Goal: Task Accomplishment & Management: Use online tool/utility

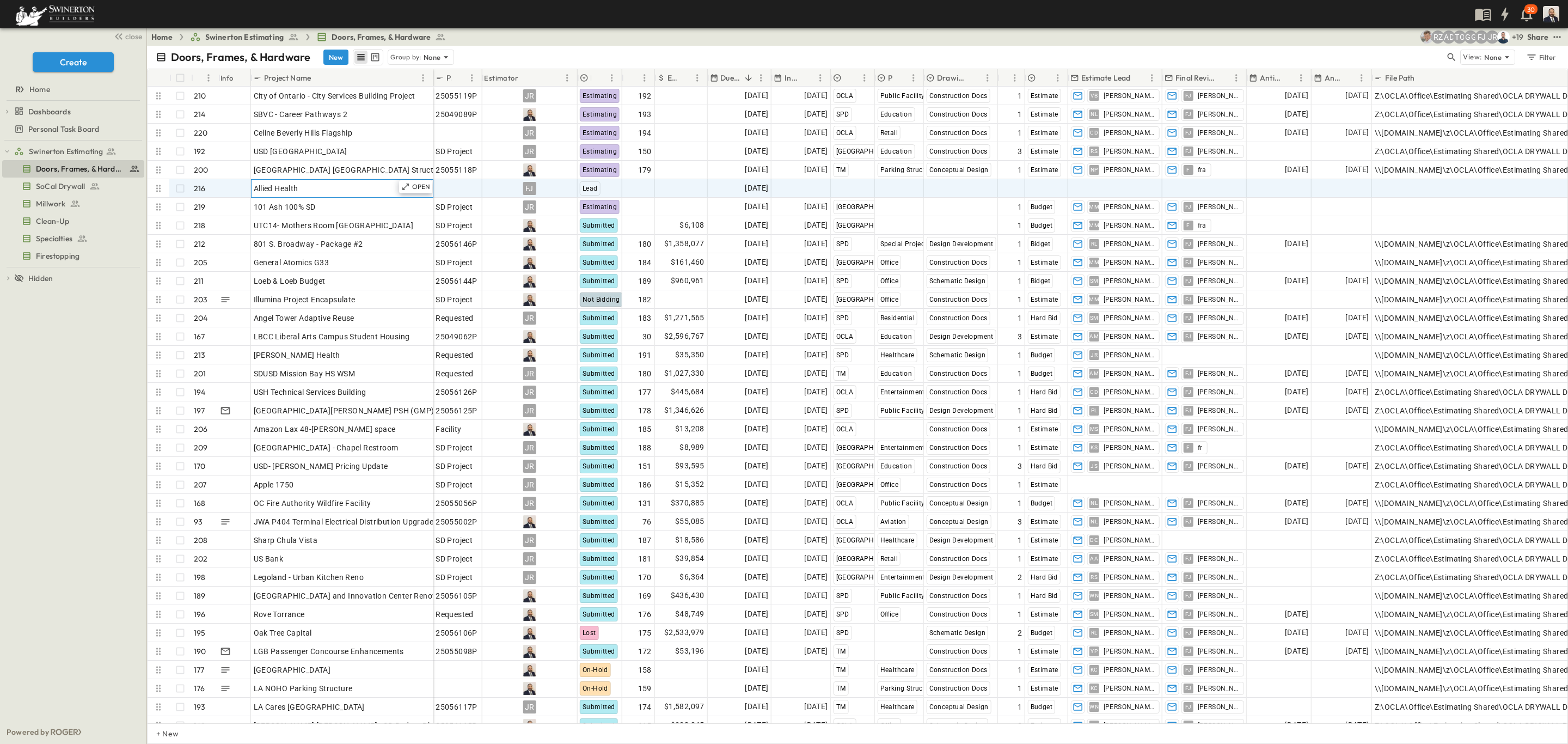
click at [365, 189] on div "Allied Health" at bounding box center [342, 188] width 177 height 15
click at [55, 204] on span "Millwork" at bounding box center [51, 204] width 29 height 11
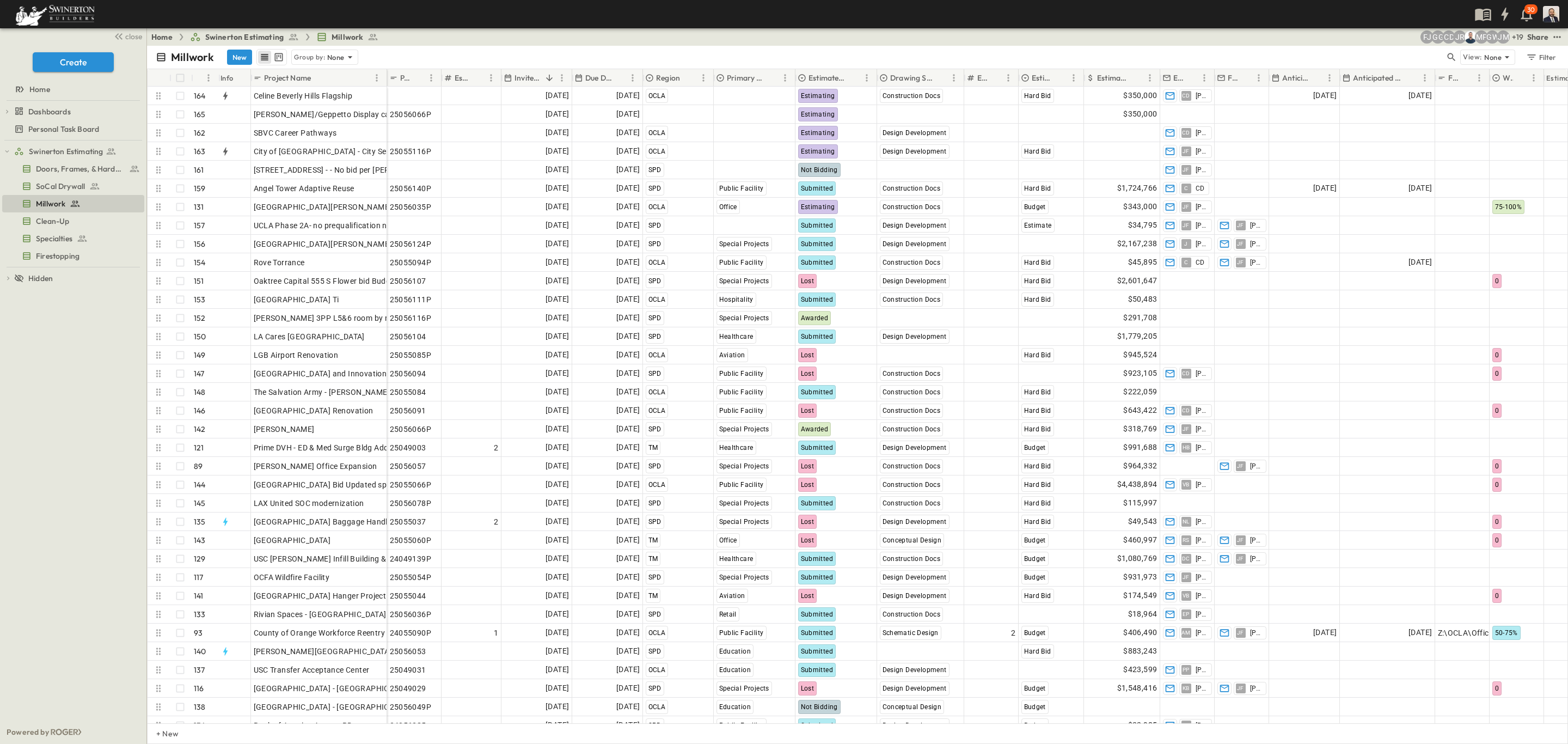
click at [611, 84] on div "Due Date" at bounding box center [600, 78] width 52 height 18
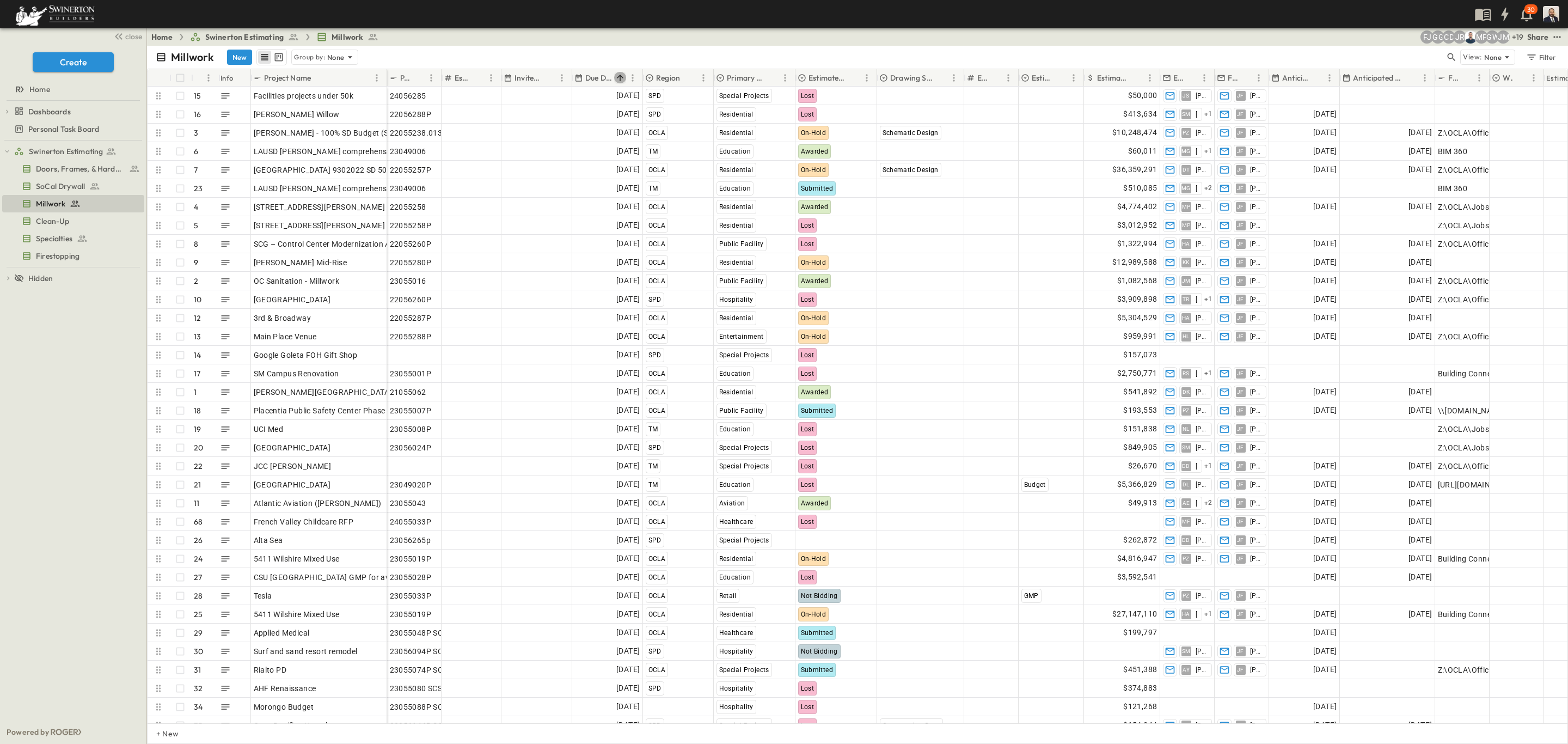
click at [620, 77] on icon "Sort" at bounding box center [620, 78] width 7 height 7
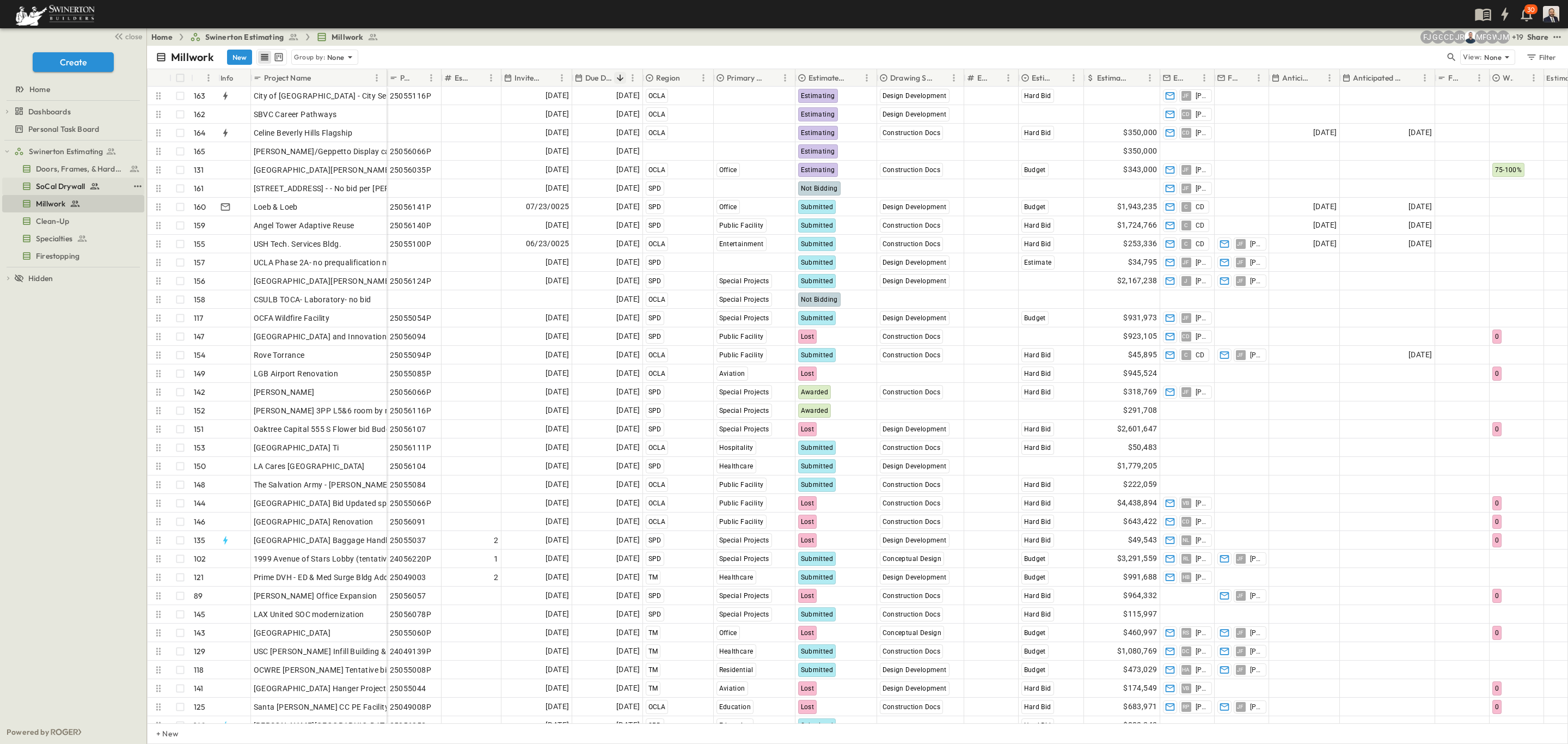
click at [59, 185] on span "SoCal Drywall" at bounding box center [60, 186] width 49 height 11
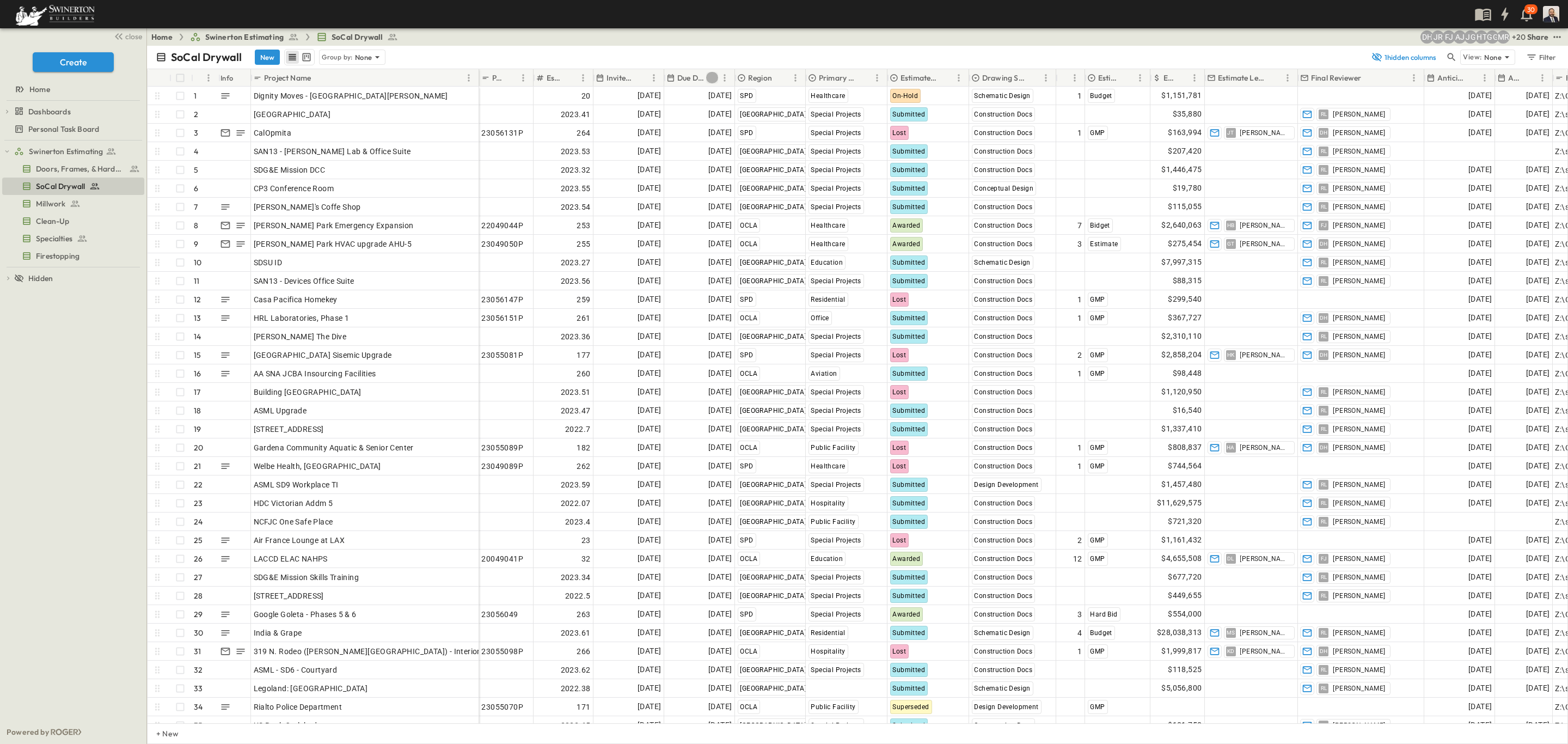
click at [707, 75] on icon "Sort" at bounding box center [712, 78] width 10 height 10
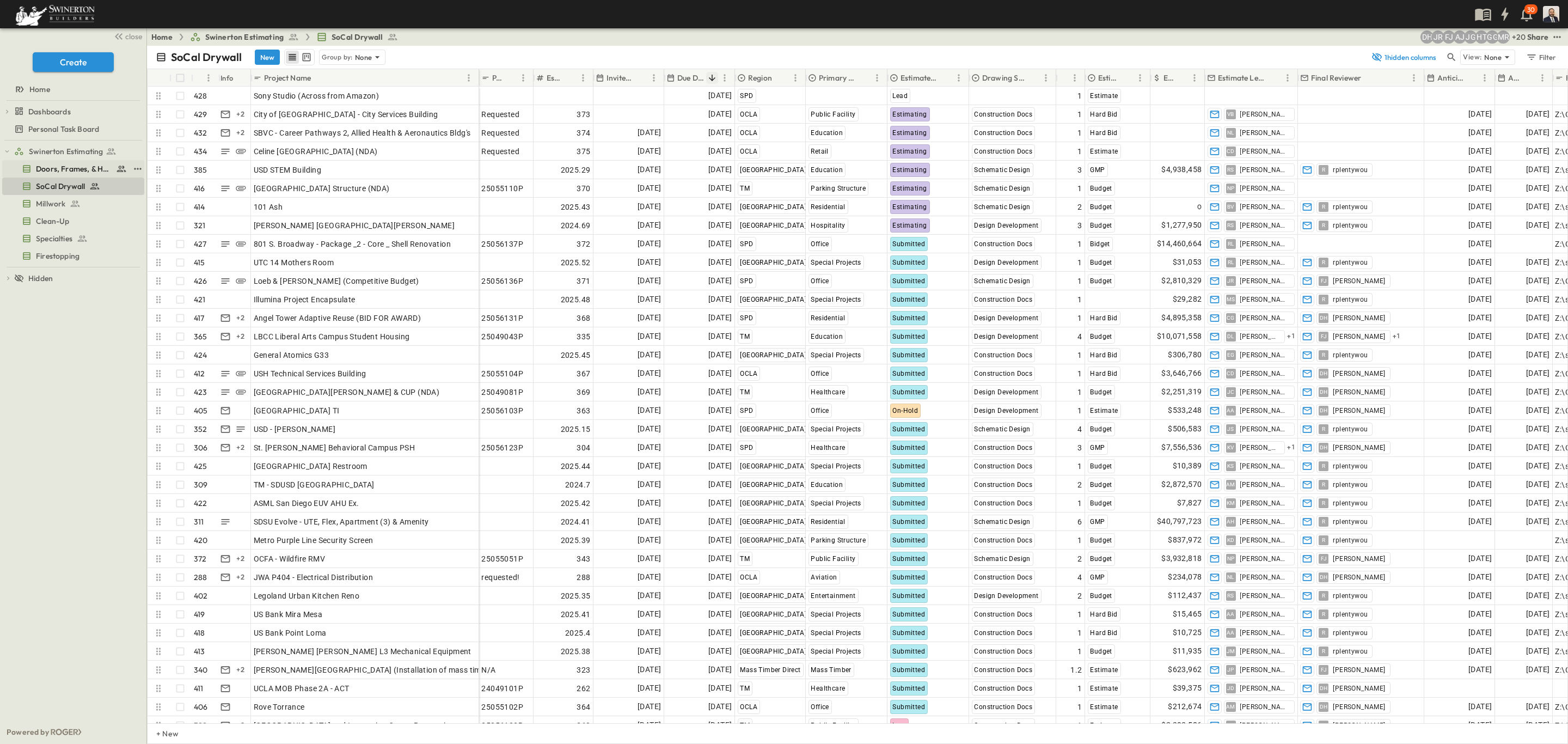
click at [59, 174] on span "Doors, Frames, & Hardware" at bounding box center [74, 169] width 75 height 11
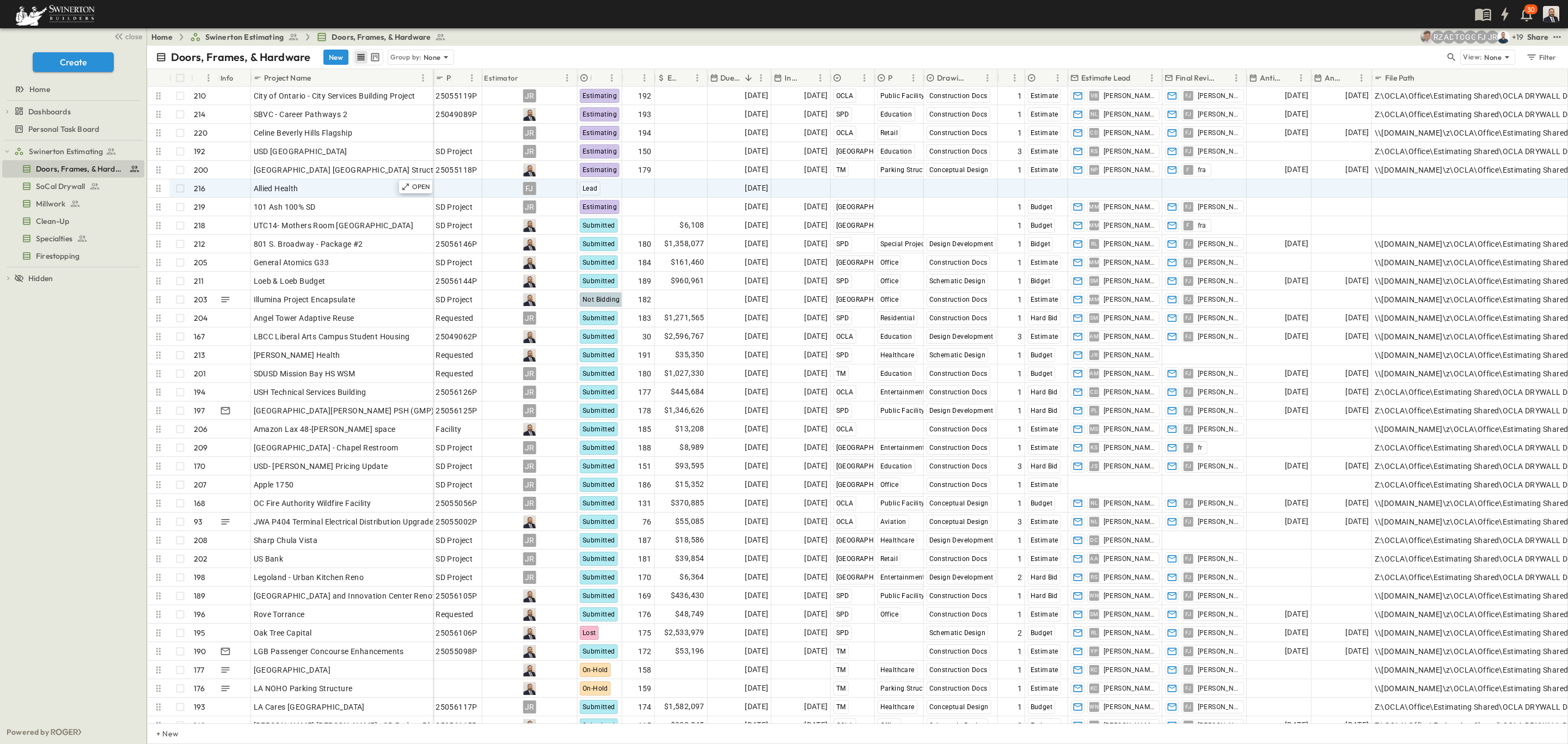
click at [160, 187] on icon at bounding box center [158, 189] width 11 height 11
click at [1560, 33] on icon "test" at bounding box center [1557, 37] width 11 height 11
click at [276, 75] on icon "button" at bounding box center [273, 77] width 9 height 7
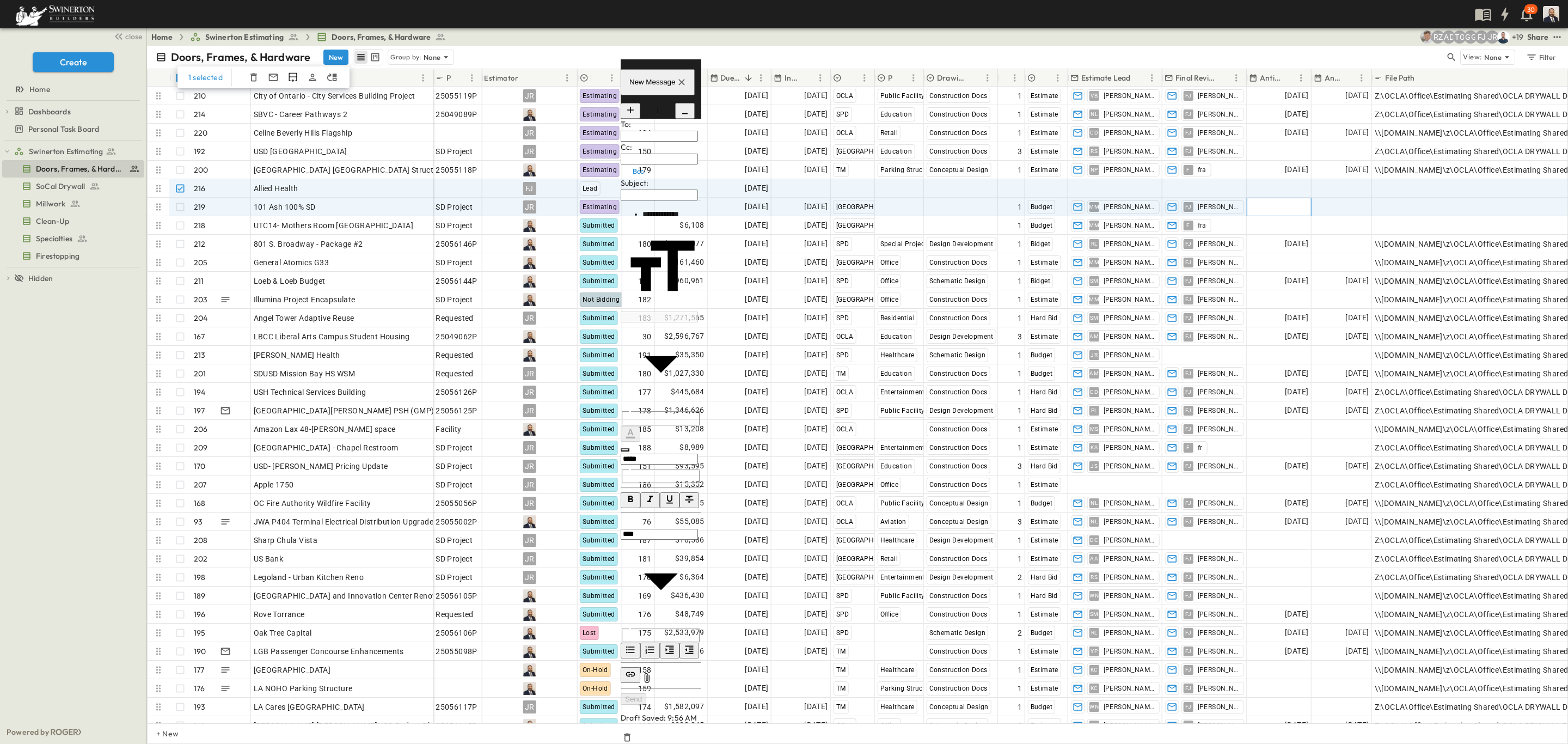
click at [1279, 206] on span "Add Date" at bounding box center [1292, 207] width 33 height 11
click at [685, 85] on icon "button" at bounding box center [682, 82] width 7 height 7
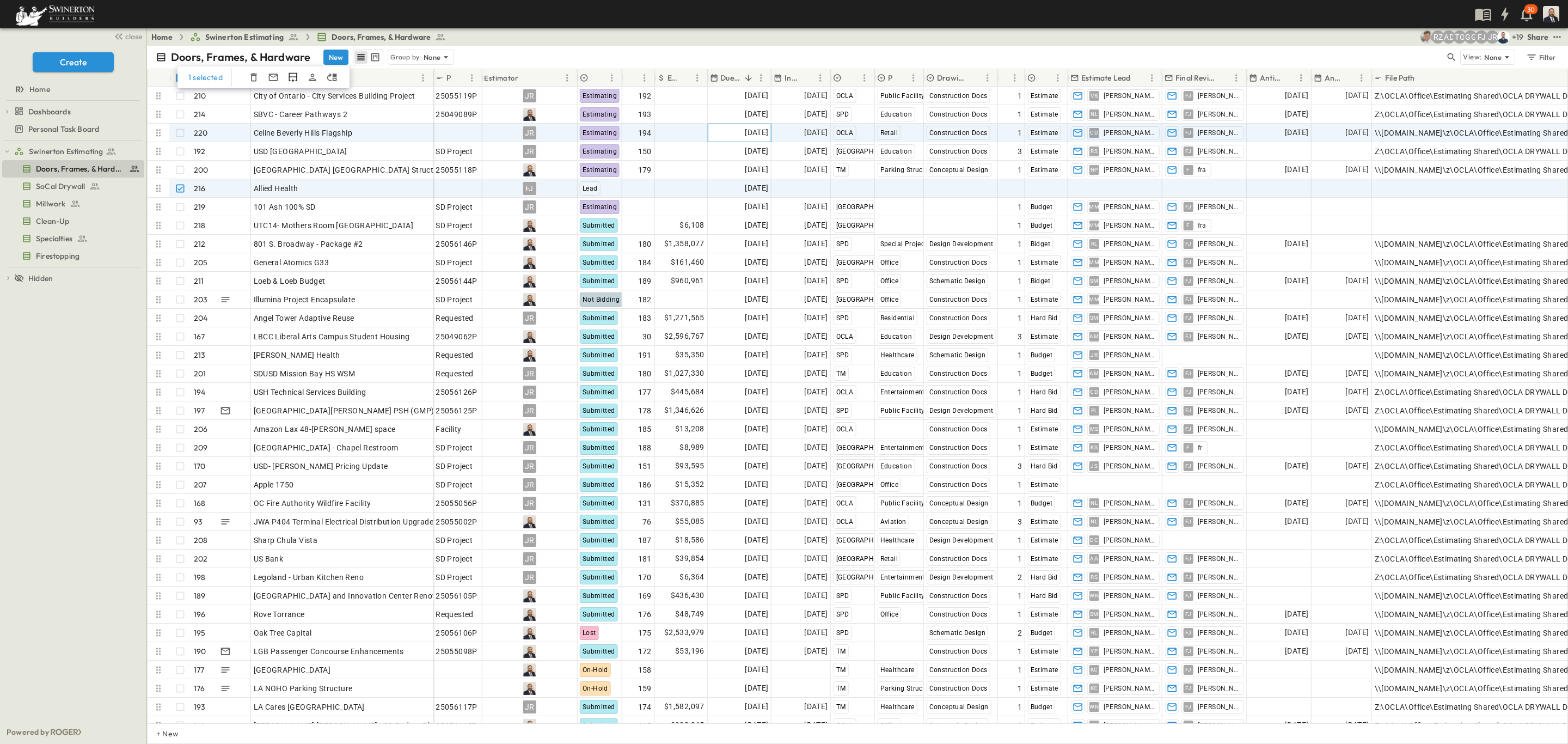
click at [754, 136] on span "[DATE]" at bounding box center [757, 133] width 23 height 13
click at [792, 245] on button "28" at bounding box center [784, 239] width 17 height 12
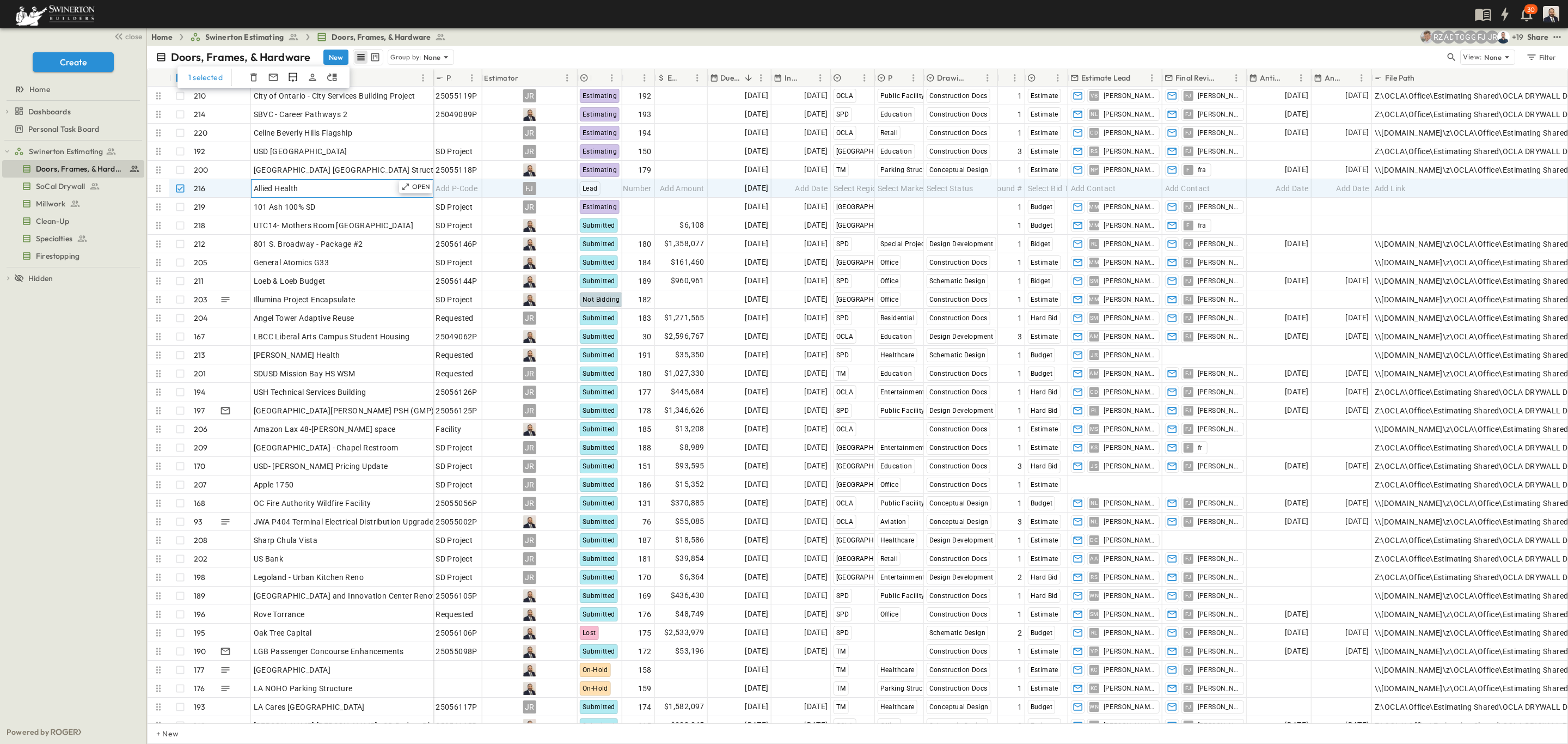
click at [307, 190] on div "Allied Health" at bounding box center [342, 188] width 177 height 15
click at [196, 188] on p "216" at bounding box center [200, 189] width 12 height 11
click at [157, 186] on icon at bounding box center [158, 188] width 4 height 7
click at [160, 190] on icon at bounding box center [158, 189] width 11 height 11
click at [156, 188] on icon at bounding box center [158, 189] width 11 height 11
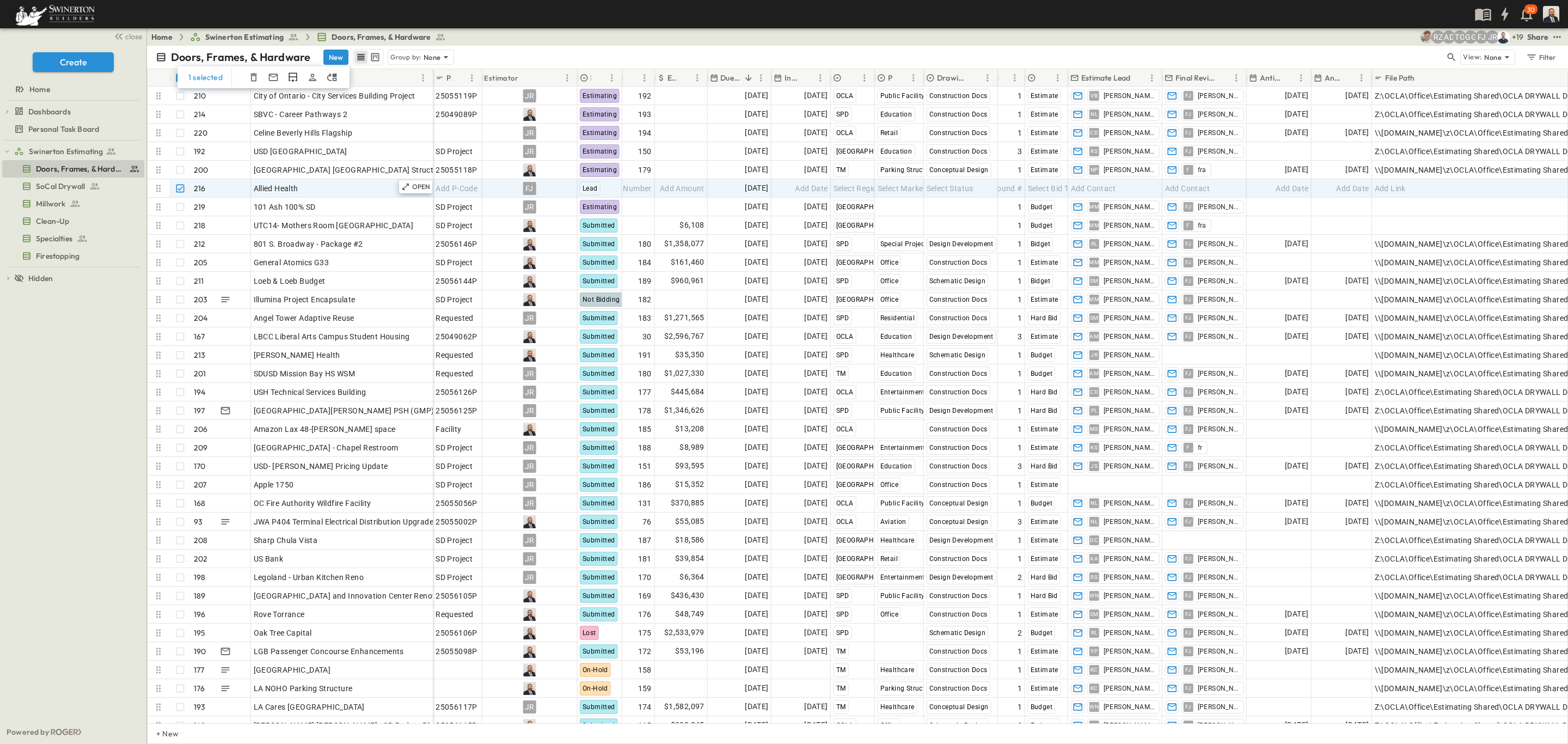
click at [156, 188] on icon at bounding box center [158, 189] width 11 height 11
